Goal: Task Accomplishment & Management: Complete application form

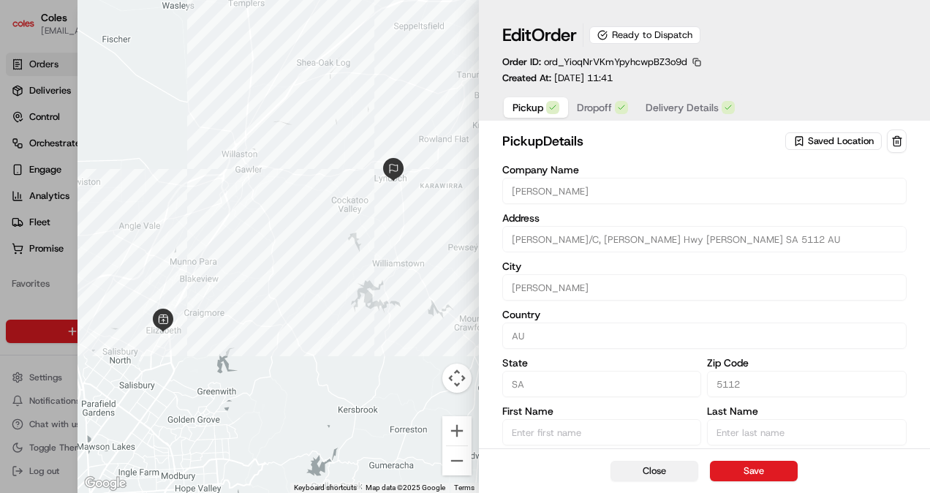
click at [659, 473] on button "Close" at bounding box center [655, 471] width 88 height 20
type input "+1"
